Goal: Task Accomplishment & Management: Manage account settings

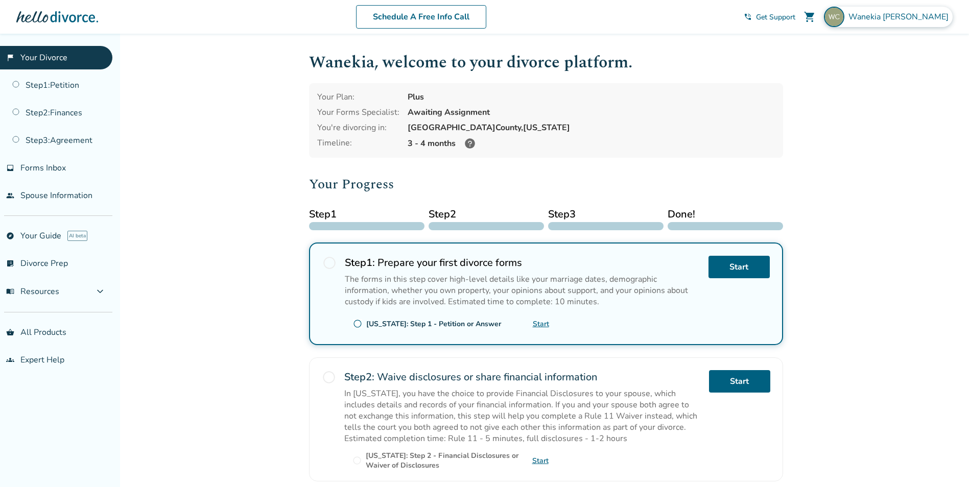
click at [922, 13] on span "[PERSON_NAME]" at bounding box center [901, 16] width 104 height 11
click at [845, 79] on link "Profile" at bounding box center [845, 88] width 25 height 19
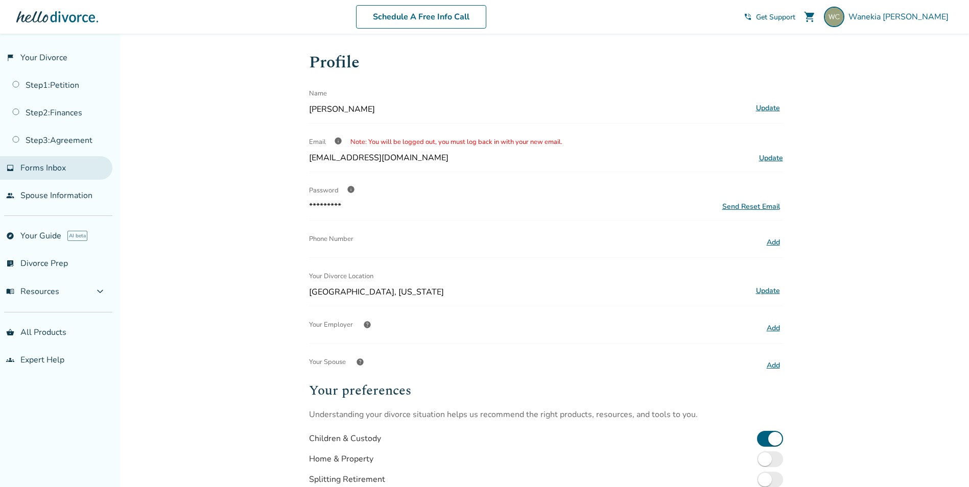
click at [54, 169] on span "Forms Inbox" at bounding box center [42, 167] width 45 height 11
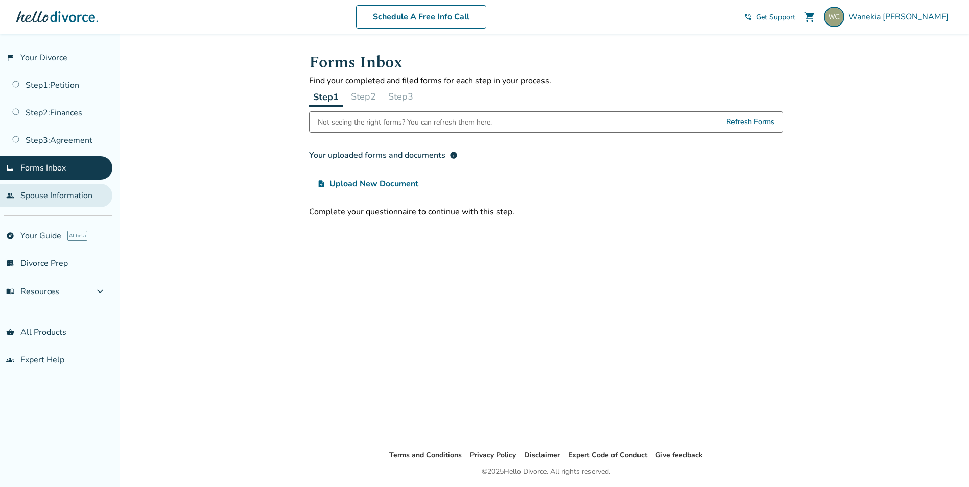
click at [66, 193] on link "people Spouse Information" at bounding box center [56, 196] width 112 height 24
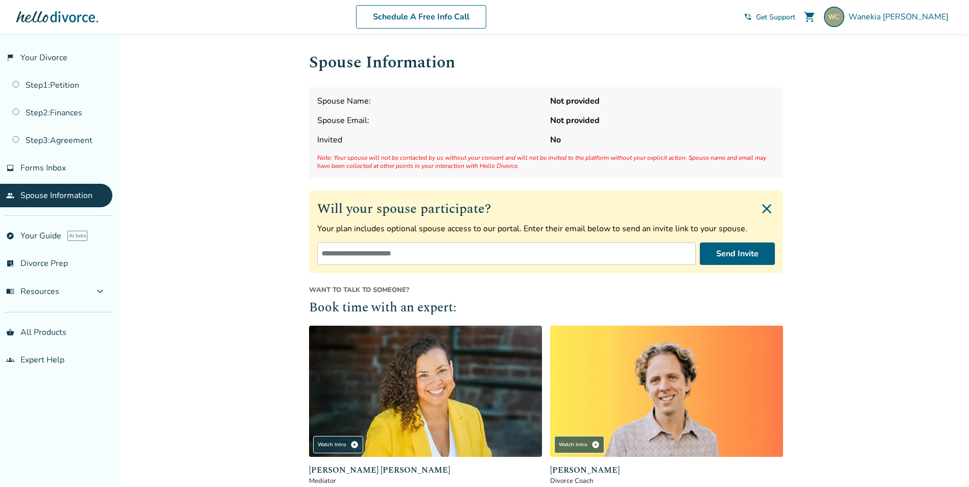
click at [366, 250] on input "email" at bounding box center [506, 254] width 379 height 22
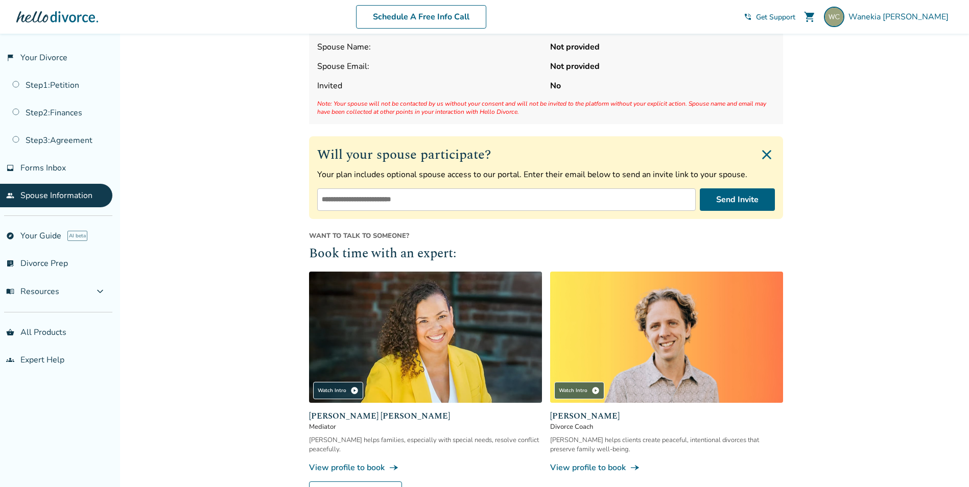
scroll to position [49, 0]
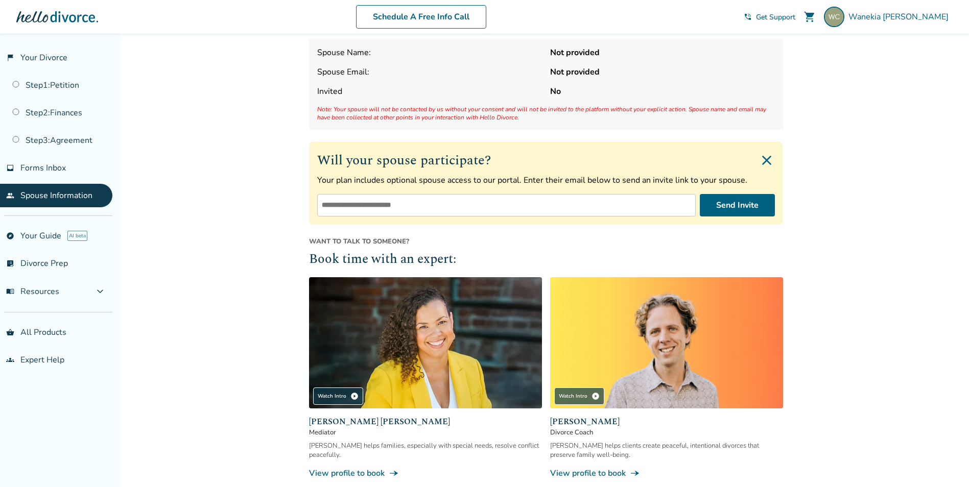
click at [472, 204] on input "email" at bounding box center [506, 205] width 379 height 22
type input "**********"
click at [727, 208] on button "Send Invite" at bounding box center [737, 205] width 75 height 22
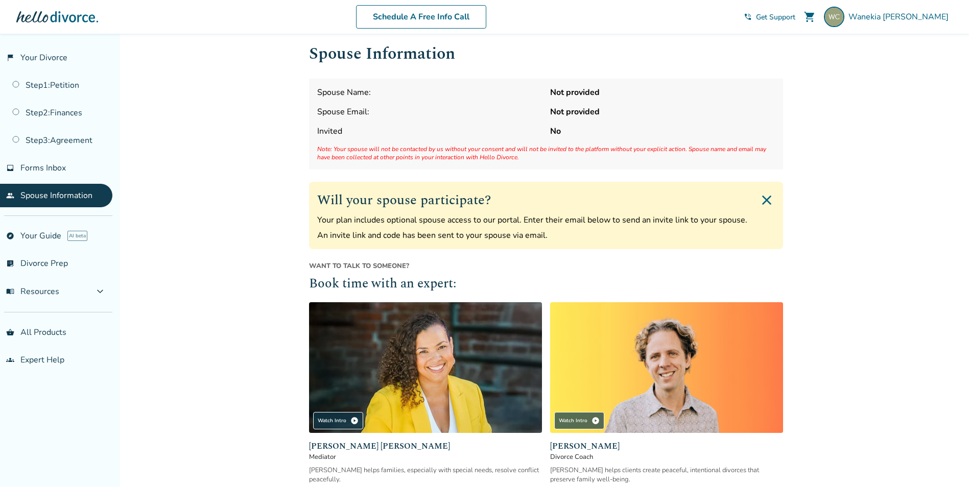
scroll to position [0, 0]
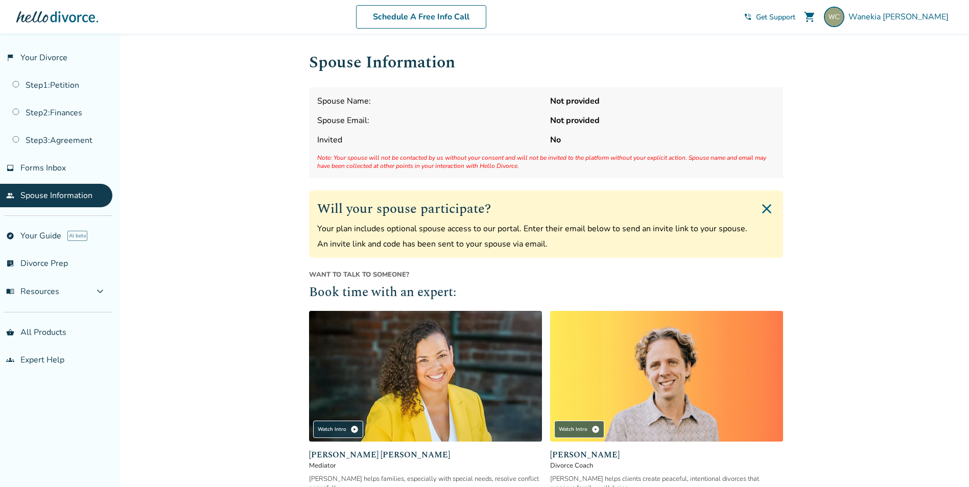
click at [41, 196] on link "people Spouse Information" at bounding box center [56, 196] width 112 height 24
click at [358, 101] on span "Spouse Name:" at bounding box center [429, 101] width 225 height 11
click at [577, 101] on strong "Not provided" at bounding box center [662, 101] width 225 height 11
click at [30, 58] on link "flag_2 Your Divorce" at bounding box center [56, 58] width 112 height 24
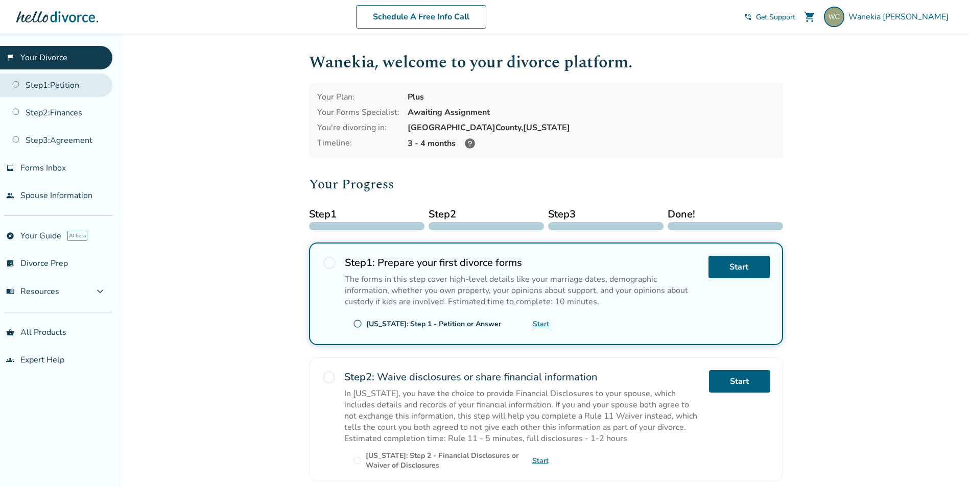
click at [31, 87] on link "Step 1 : Petition" at bounding box center [56, 86] width 112 height 24
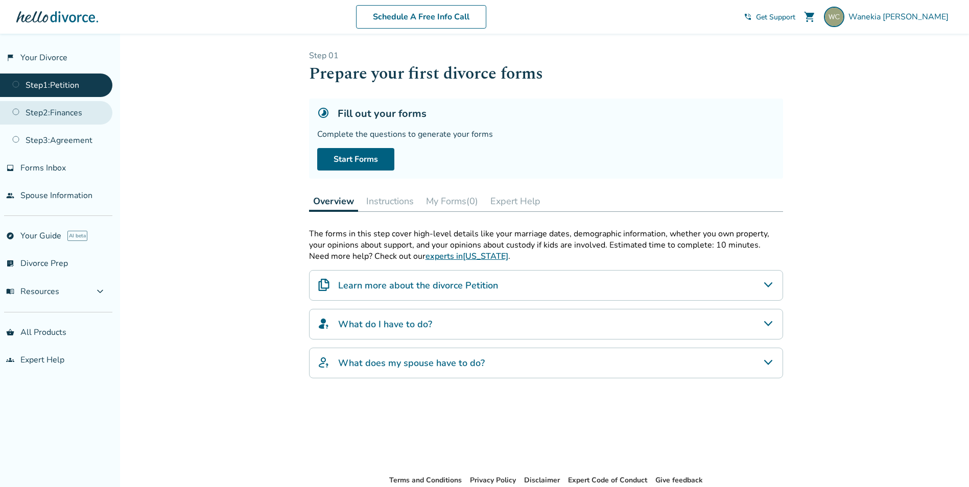
click at [38, 109] on link "Step 2 : Finances" at bounding box center [56, 113] width 112 height 24
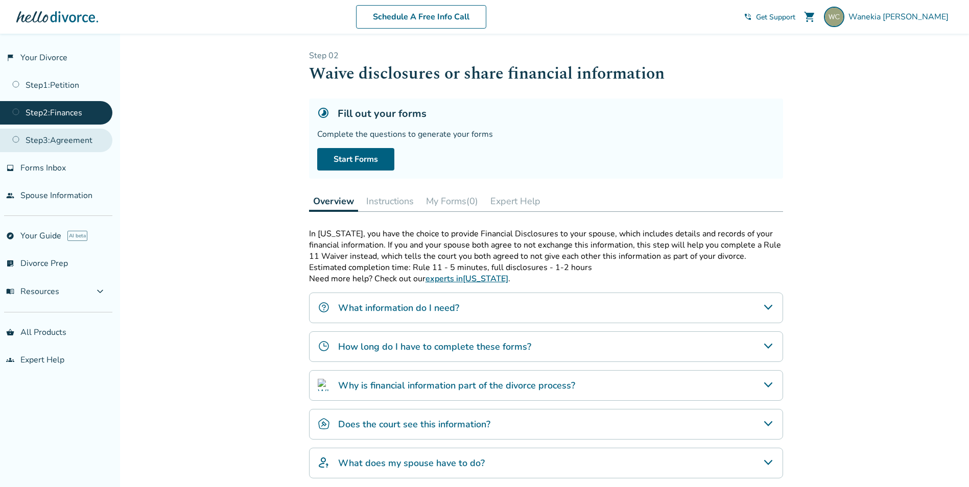
click at [40, 144] on link "Step 3 : Agreement" at bounding box center [56, 141] width 112 height 24
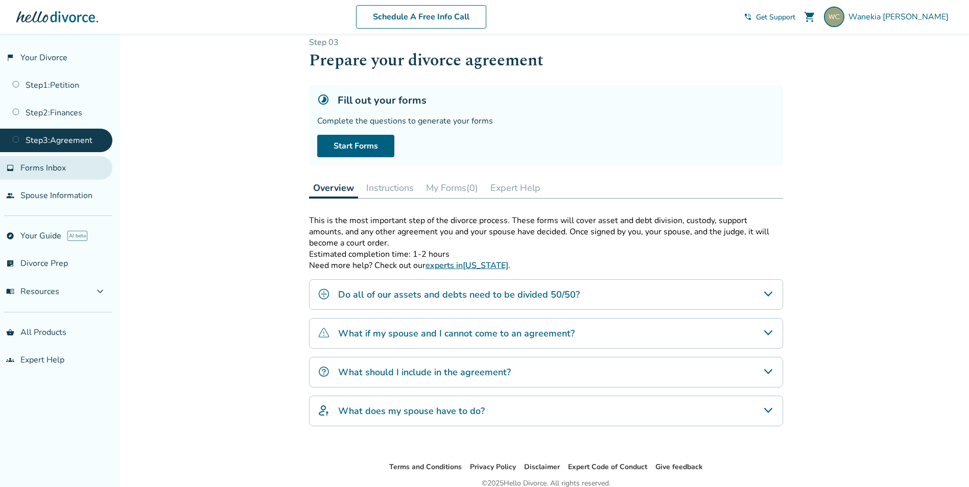
scroll to position [8, 0]
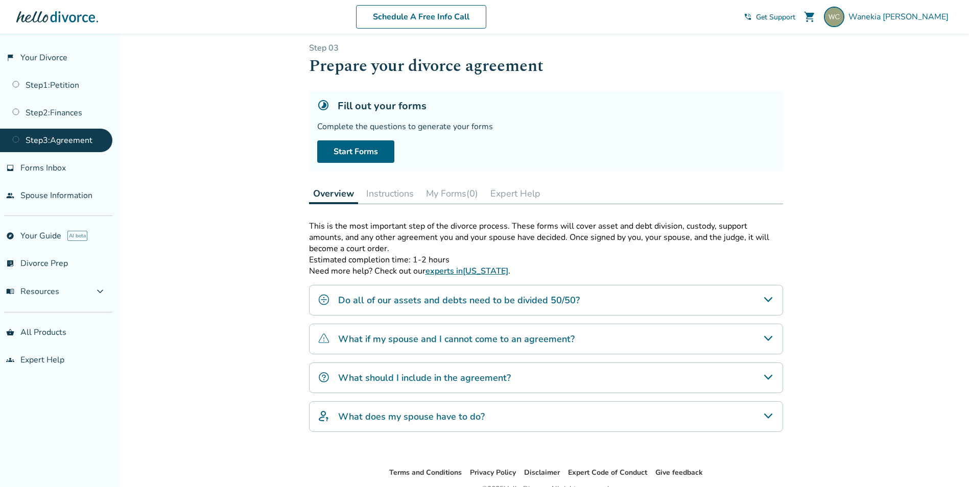
click at [405, 195] on button "Instructions" at bounding box center [390, 193] width 56 height 20
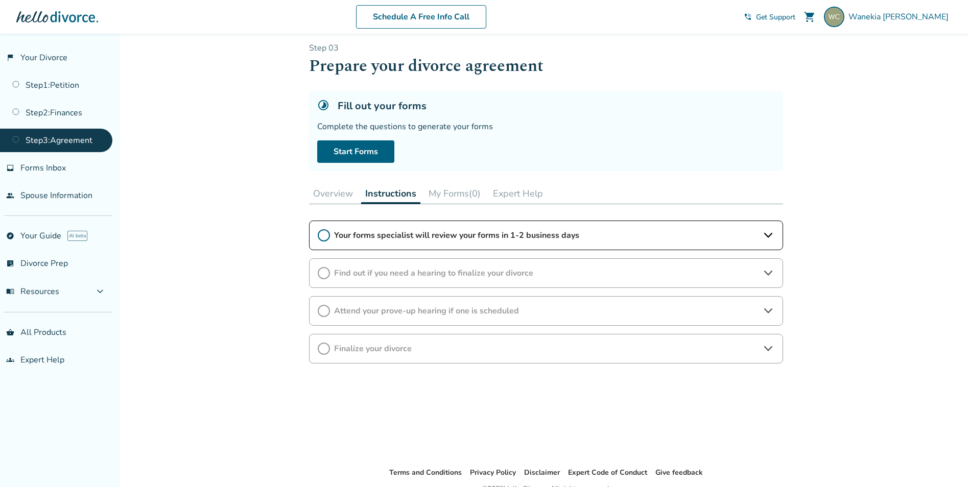
click at [447, 195] on button "My Forms (0)" at bounding box center [455, 193] width 60 height 20
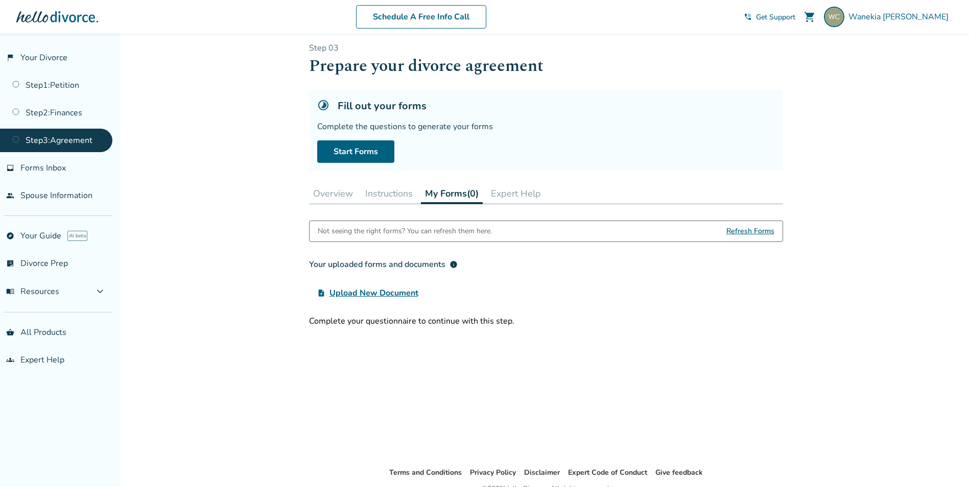
click at [378, 193] on button "Instructions" at bounding box center [389, 193] width 56 height 20
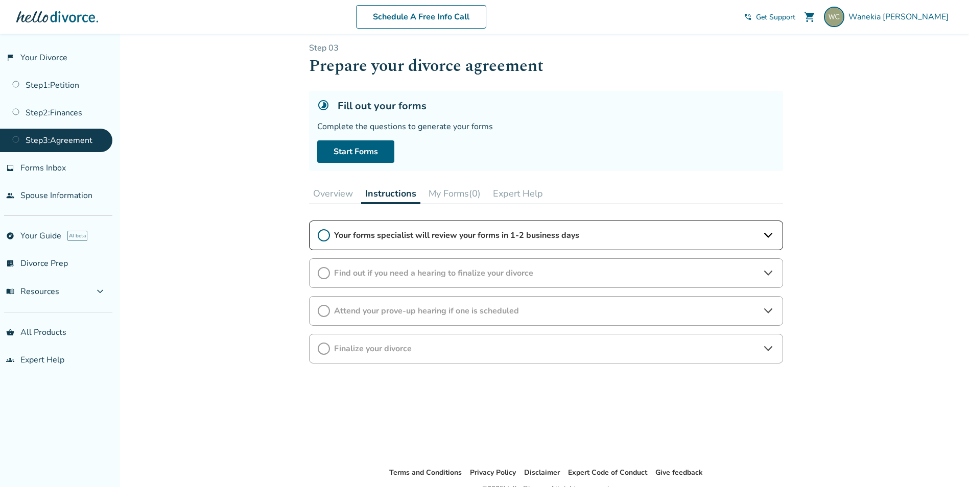
click at [338, 192] on button "Overview" at bounding box center [333, 193] width 48 height 20
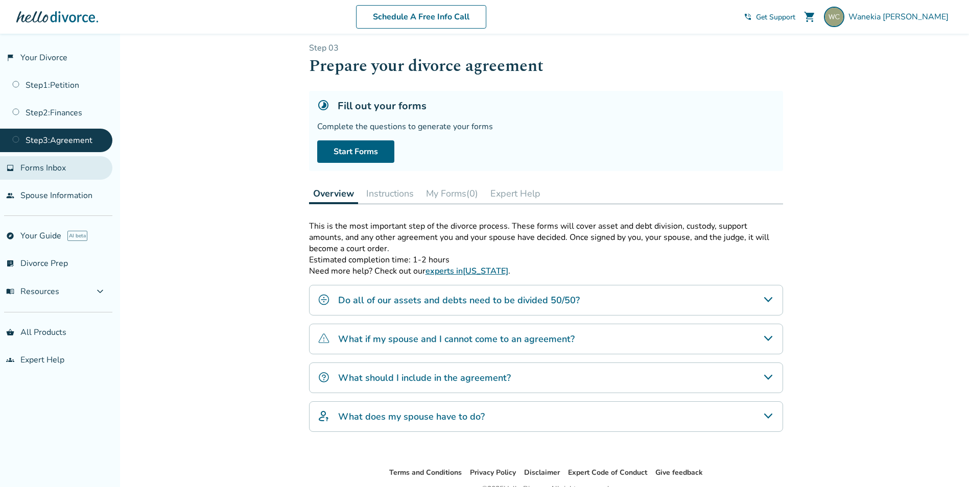
click at [38, 172] on span "Forms Inbox" at bounding box center [42, 167] width 45 height 11
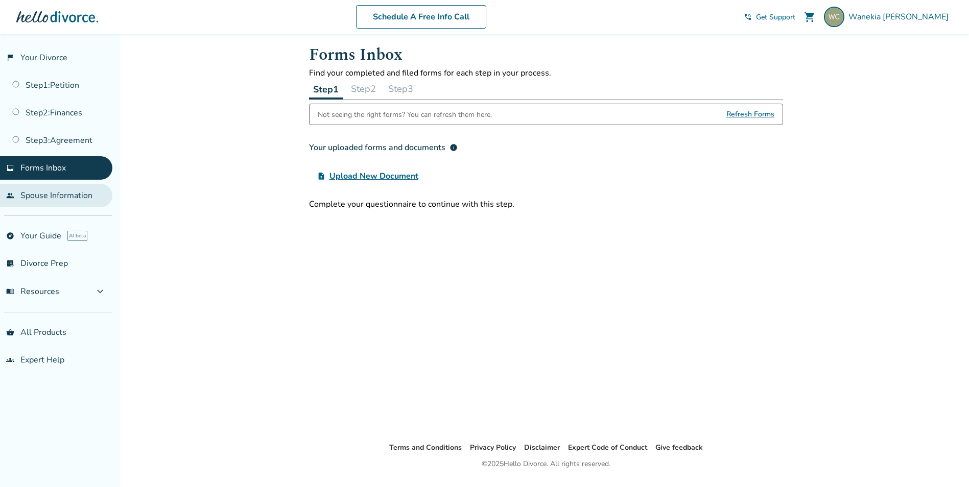
click at [48, 198] on link "people Spouse Information" at bounding box center [56, 196] width 112 height 24
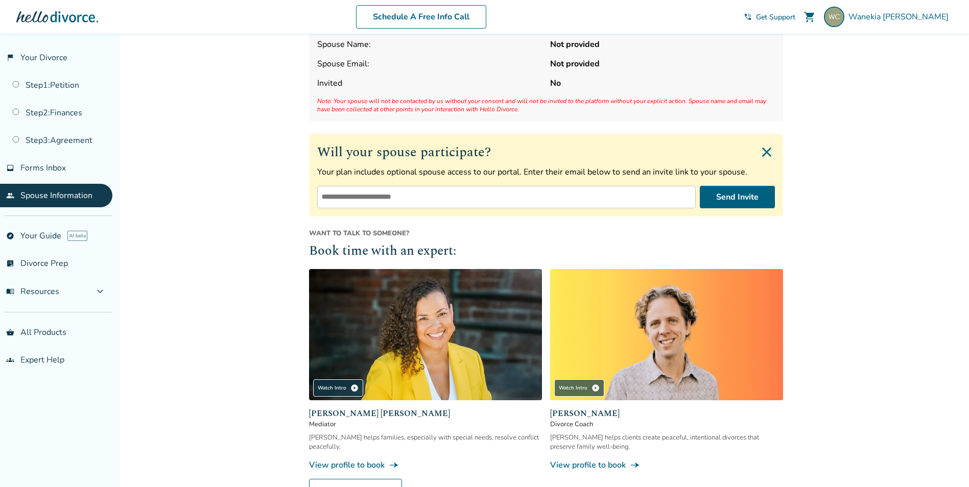
scroll to position [160, 0]
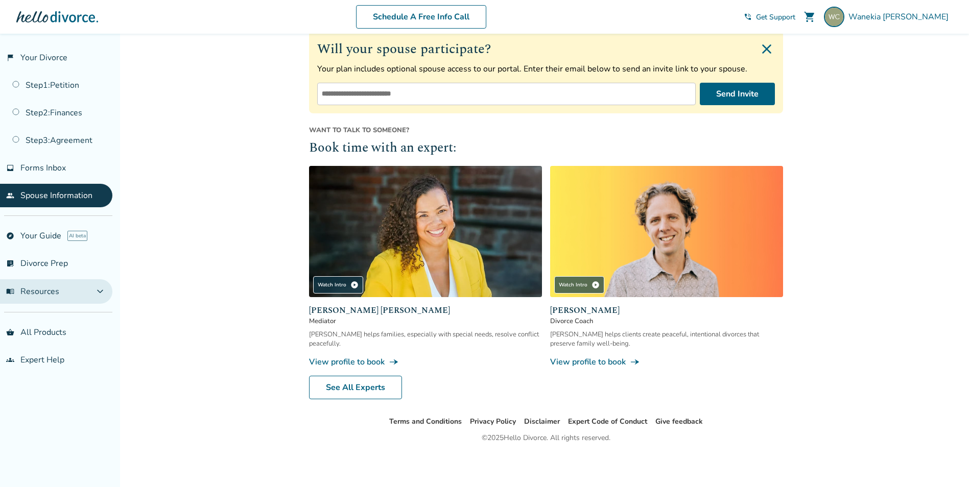
click at [30, 288] on span "menu_book Resources" at bounding box center [32, 291] width 53 height 11
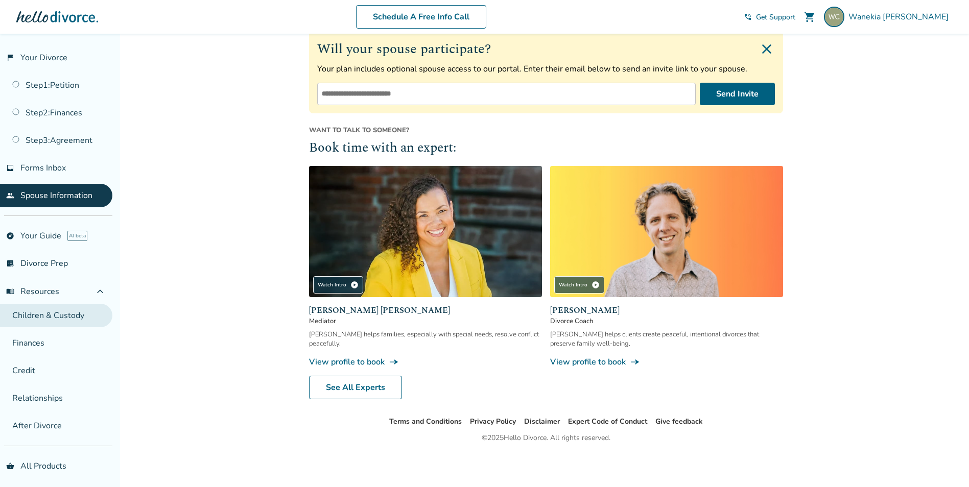
click at [50, 317] on link "Children & Custody" at bounding box center [56, 316] width 112 height 24
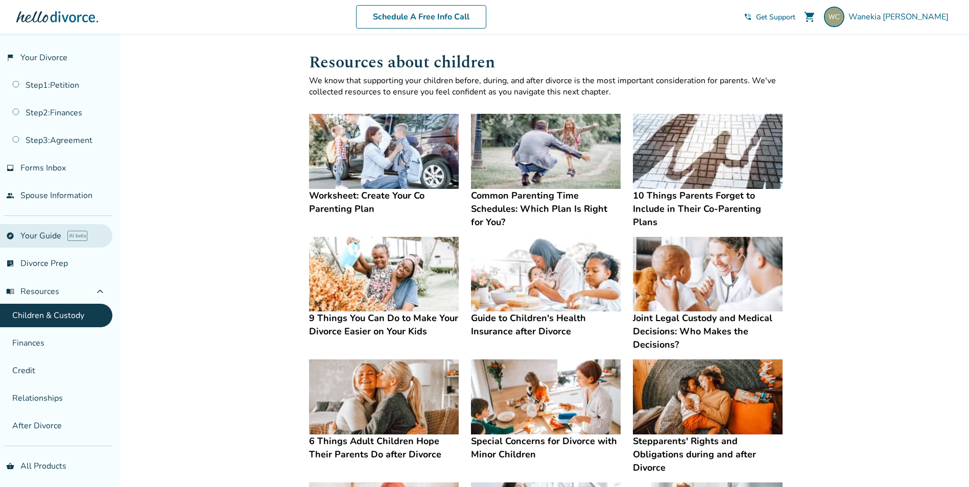
click at [45, 240] on link "explore Your Guide AI beta" at bounding box center [56, 236] width 112 height 24
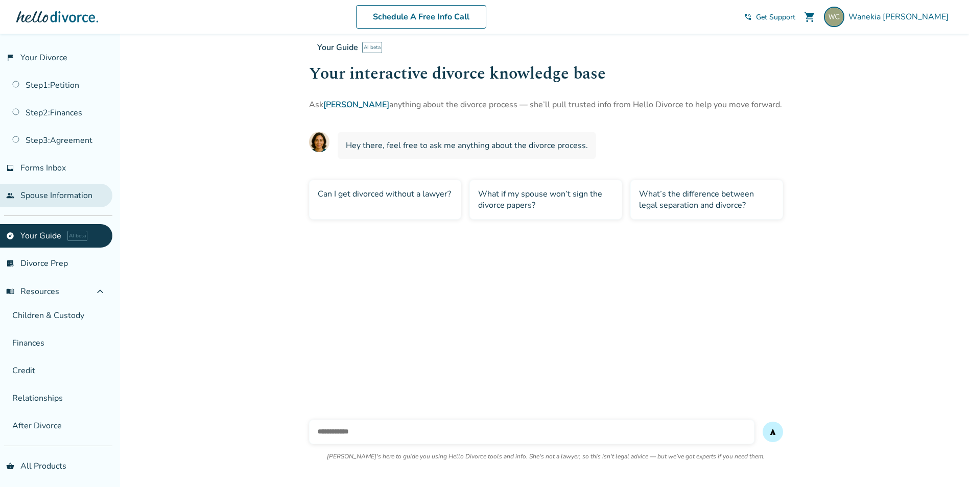
click at [64, 198] on link "people Spouse Information" at bounding box center [56, 196] width 112 height 24
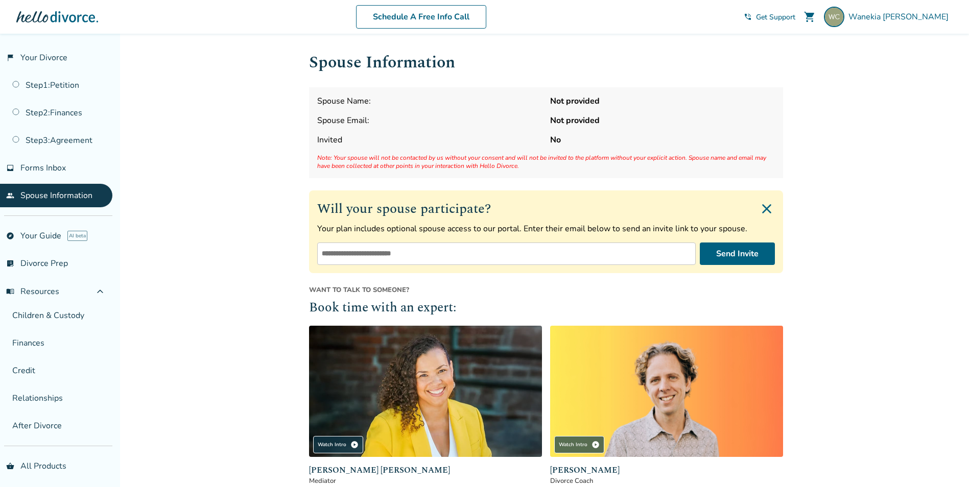
click at [386, 113] on div "Spouse Name: Not provided Spouse Email: Not provided Invited No Note: Your spou…" at bounding box center [546, 132] width 474 height 91
click at [46, 60] on link "flag_2 Your Divorce" at bounding box center [56, 58] width 112 height 24
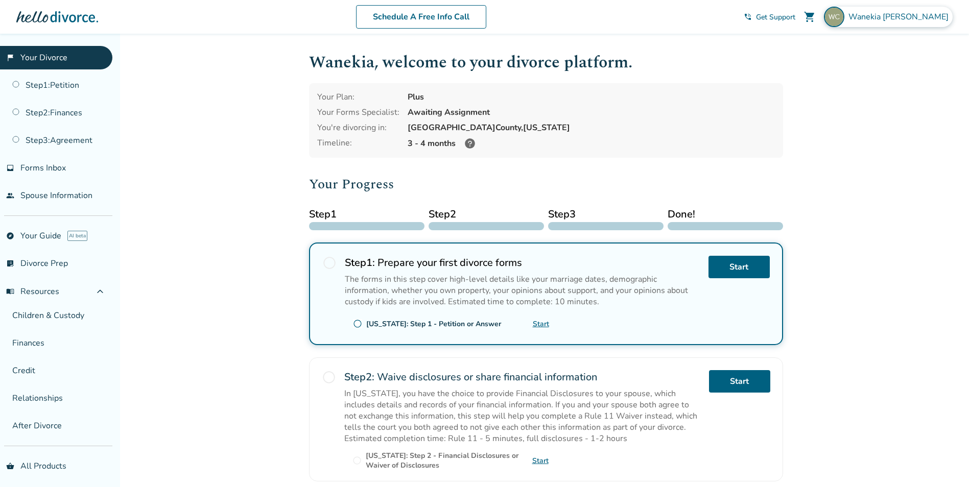
click at [935, 17] on span "[PERSON_NAME]" at bounding box center [901, 16] width 104 height 11
click at [851, 79] on link "Profile" at bounding box center [845, 88] width 25 height 19
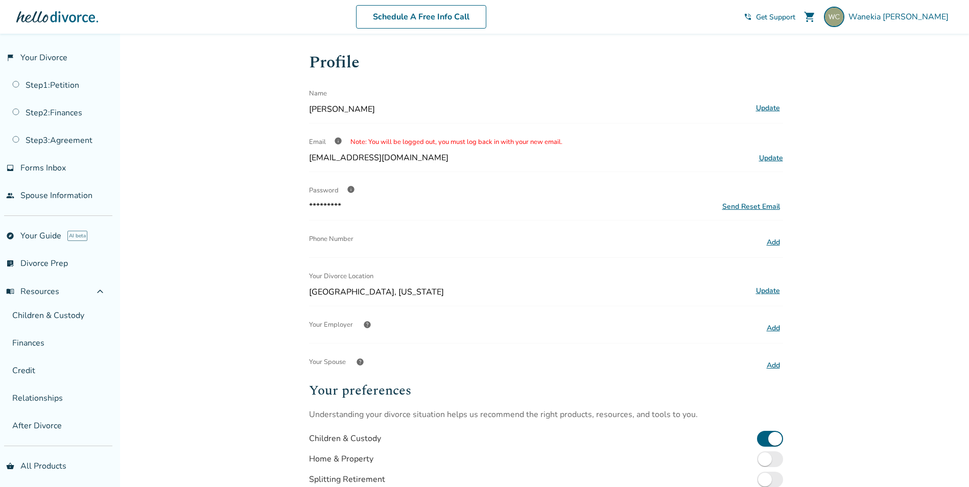
click at [771, 240] on button "Add" at bounding box center [773, 242] width 19 height 13
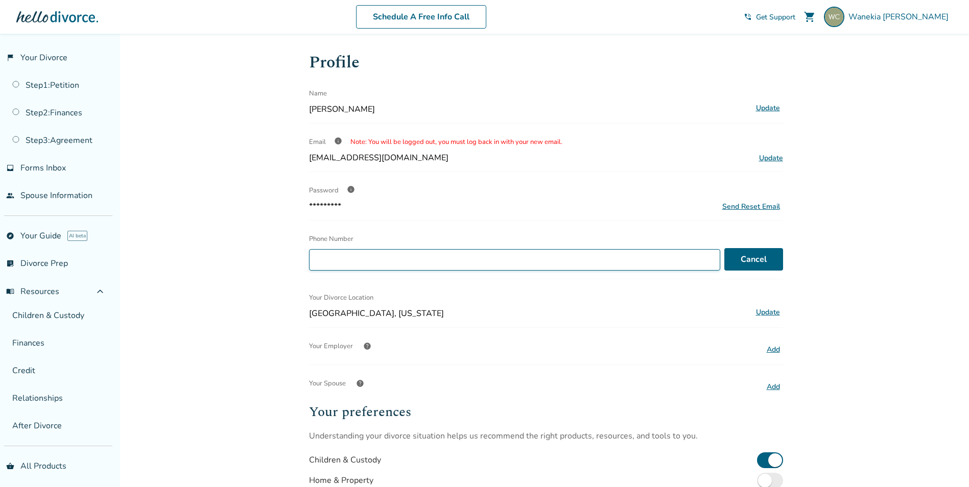
click at [646, 260] on input "Phone Number" at bounding box center [514, 259] width 411 height 21
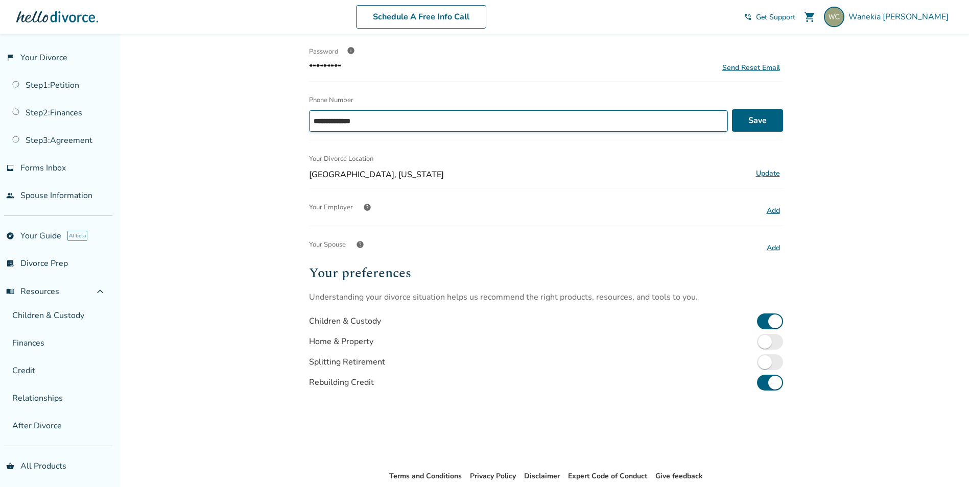
scroll to position [141, 0]
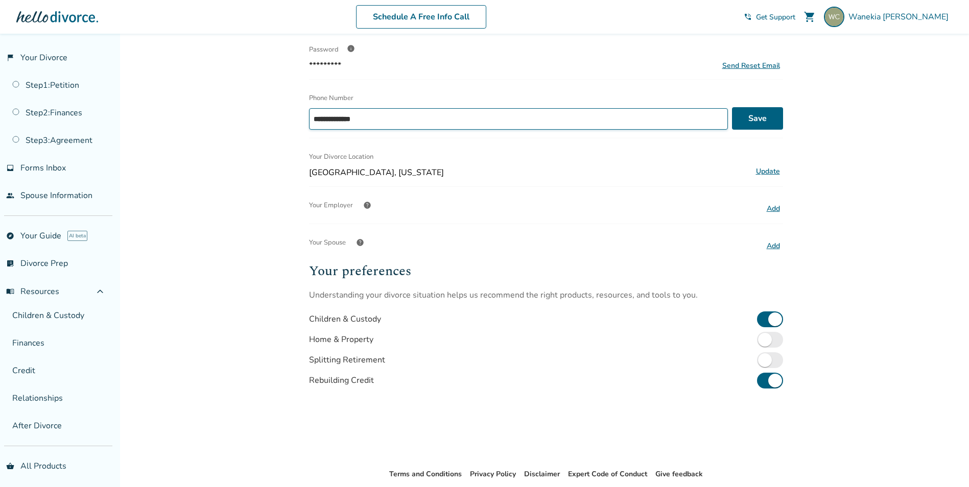
type input "**********"
click at [771, 245] on button "Add" at bounding box center [773, 246] width 19 height 13
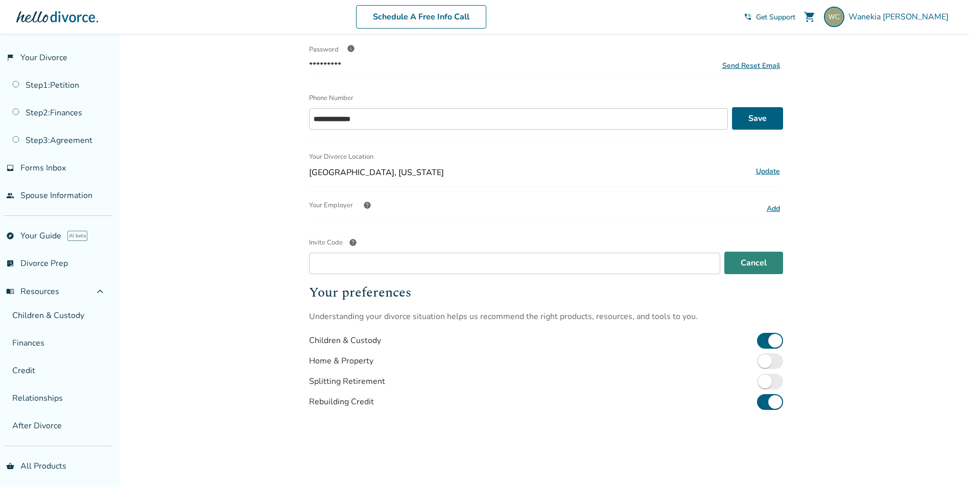
click at [765, 269] on button "Cancel" at bounding box center [753, 263] width 59 height 22
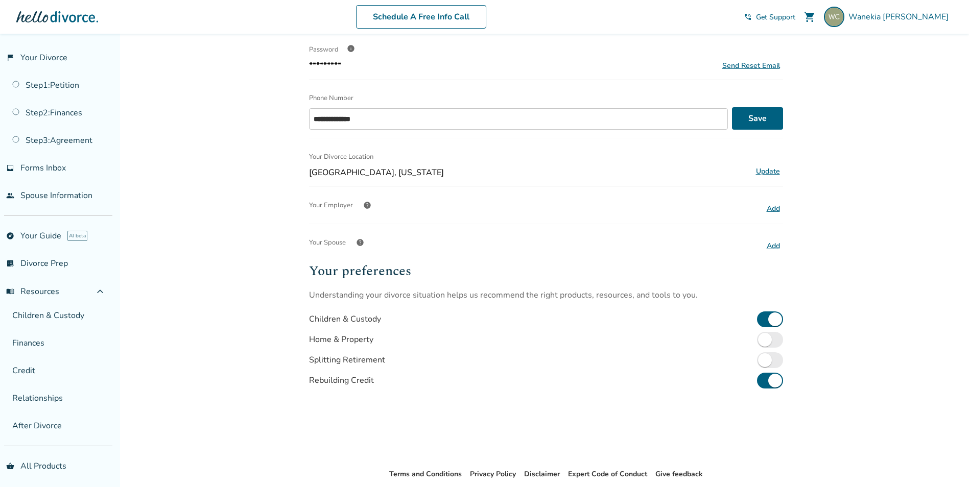
click at [776, 208] on button "Add" at bounding box center [773, 208] width 19 height 13
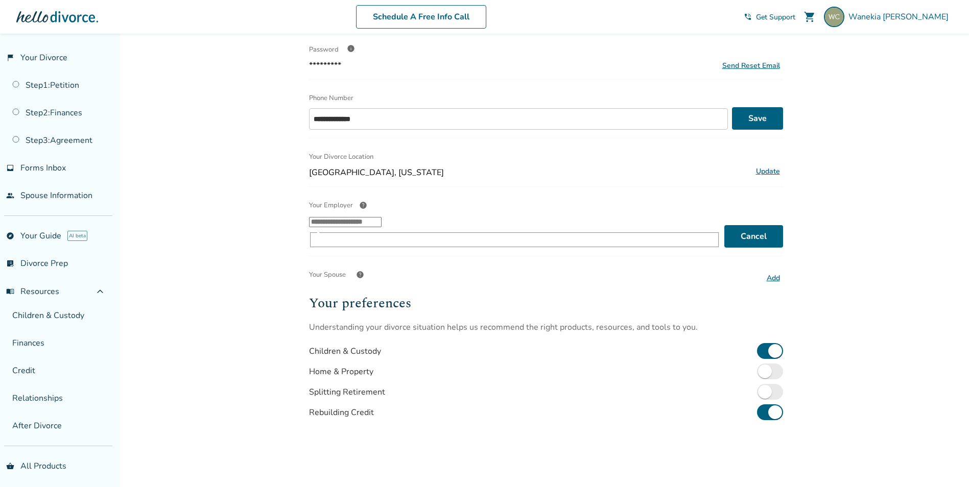
click at [382, 225] on input "Your Employer help ​" at bounding box center [345, 222] width 73 height 10
type input "*"
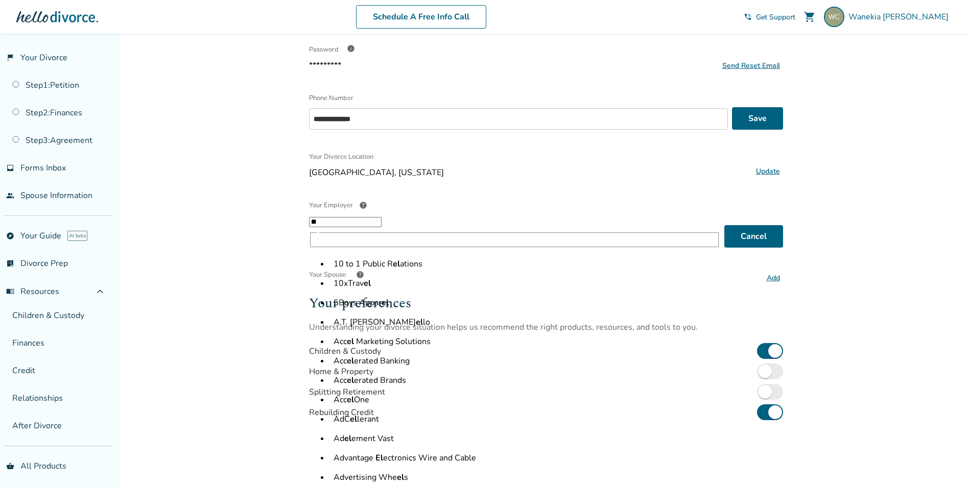
type input "*"
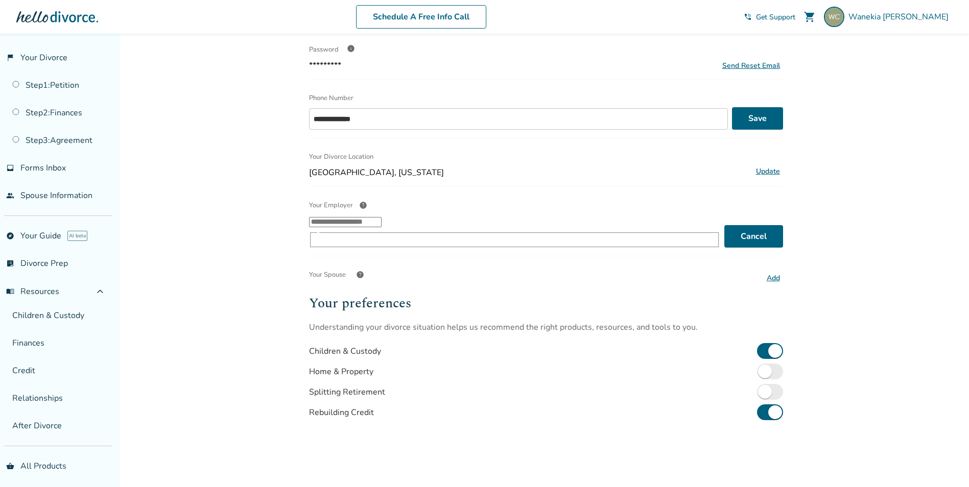
click at [382, 225] on input "Your Employer help ​" at bounding box center [345, 222] width 73 height 10
type input "*"
click at [514, 264] on li "BW NHHC Holdco, Inc. dba Elar a Caring" at bounding box center [525, 263] width 391 height 19
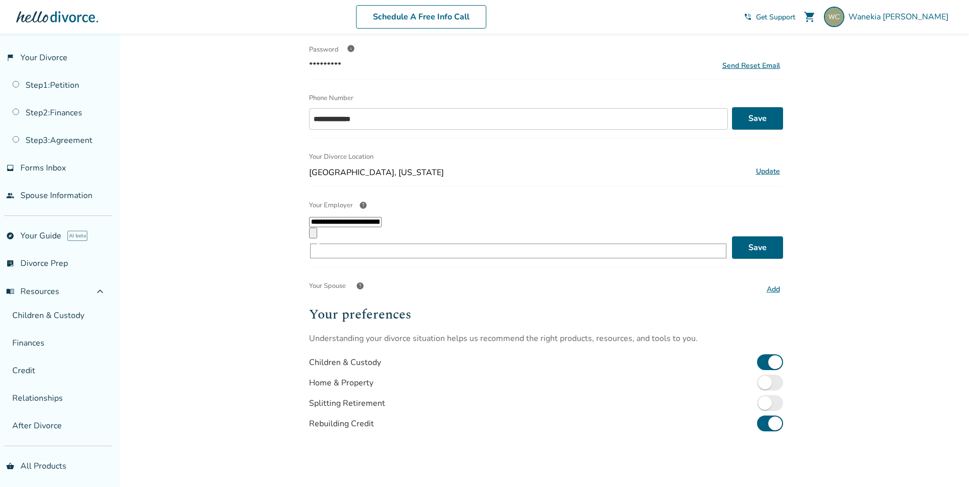
type input "**********"
click at [361, 282] on span "help" at bounding box center [360, 286] width 8 height 8
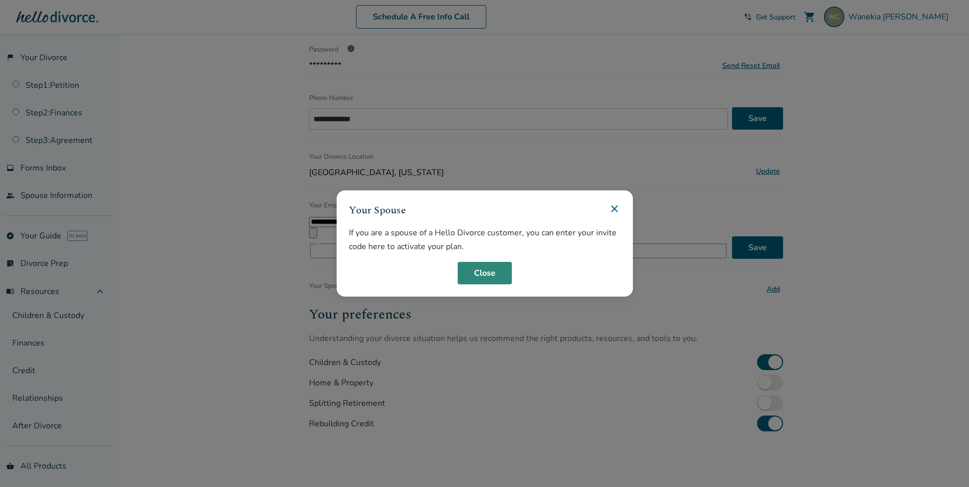
click at [499, 273] on button "Close" at bounding box center [485, 273] width 54 height 22
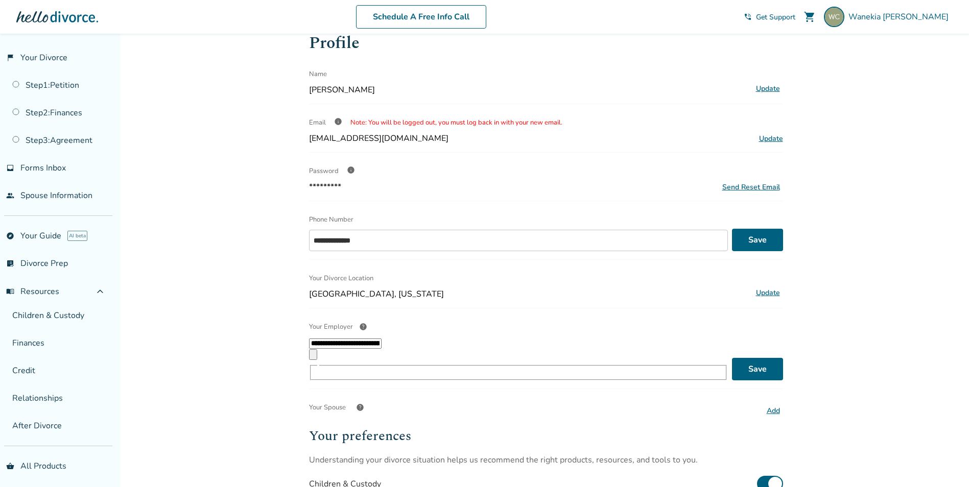
scroll to position [9, 0]
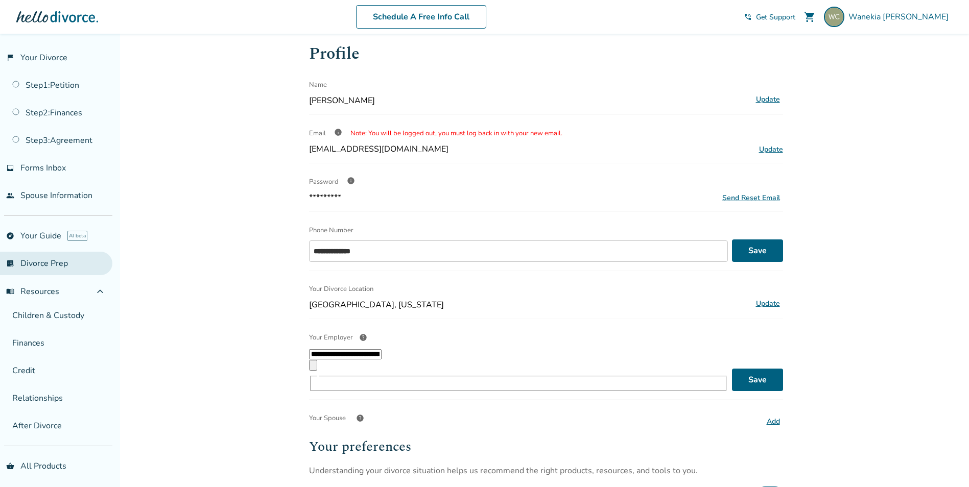
click at [32, 268] on link "list_alt_check Divorce Prep" at bounding box center [56, 264] width 112 height 24
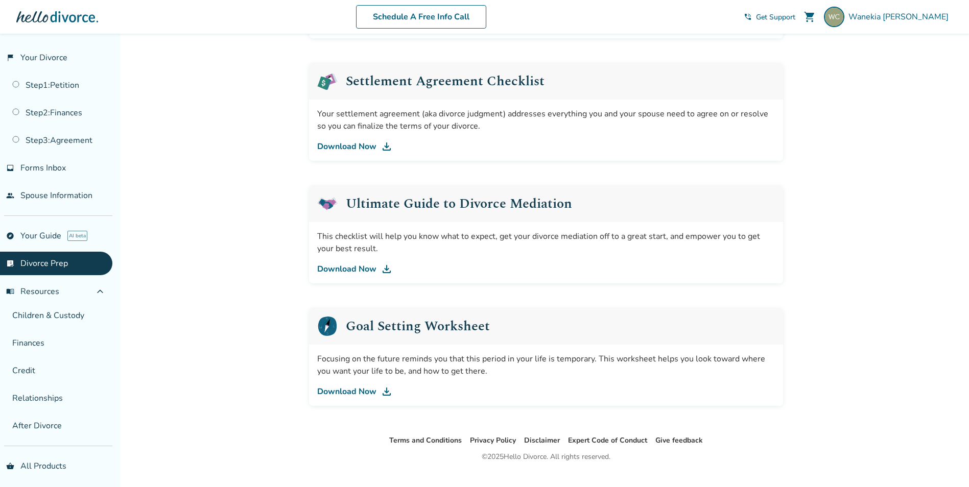
scroll to position [495, 0]
click at [357, 144] on link "Download Now" at bounding box center [546, 145] width 458 height 12
